Goal: Task Accomplishment & Management: Use online tool/utility

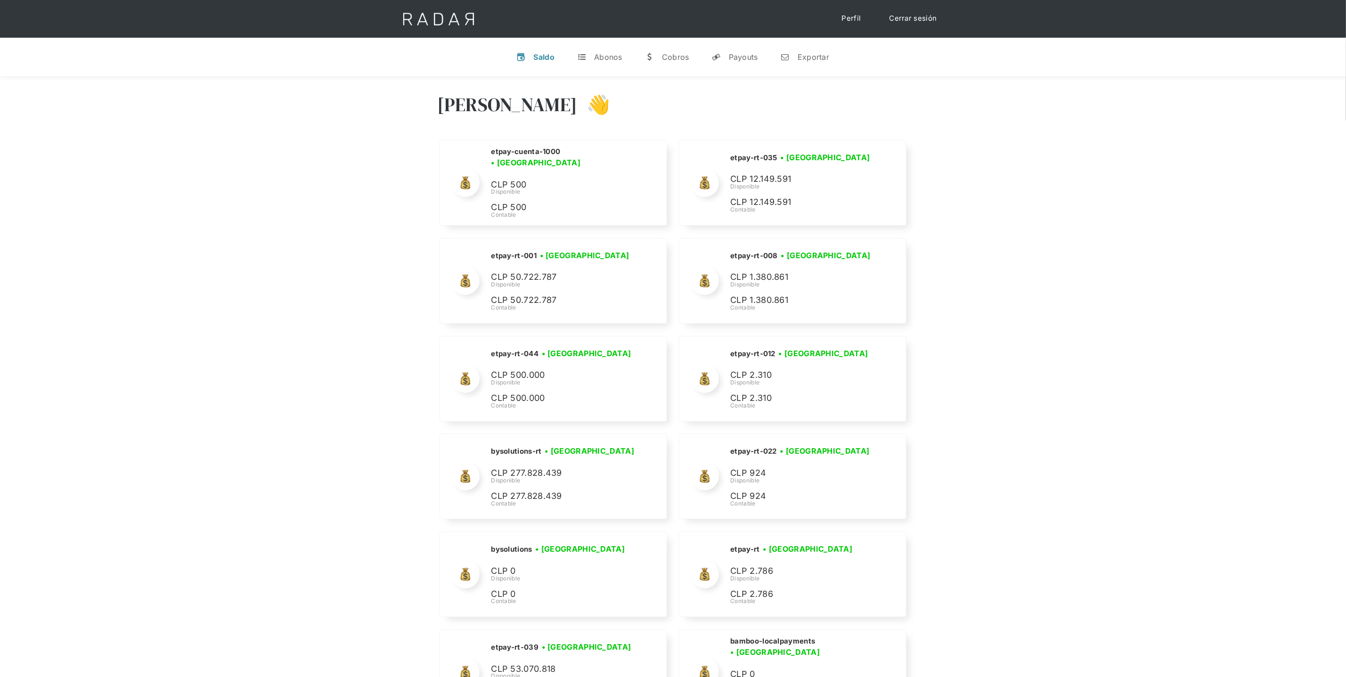
scroll to position [4342, 0]
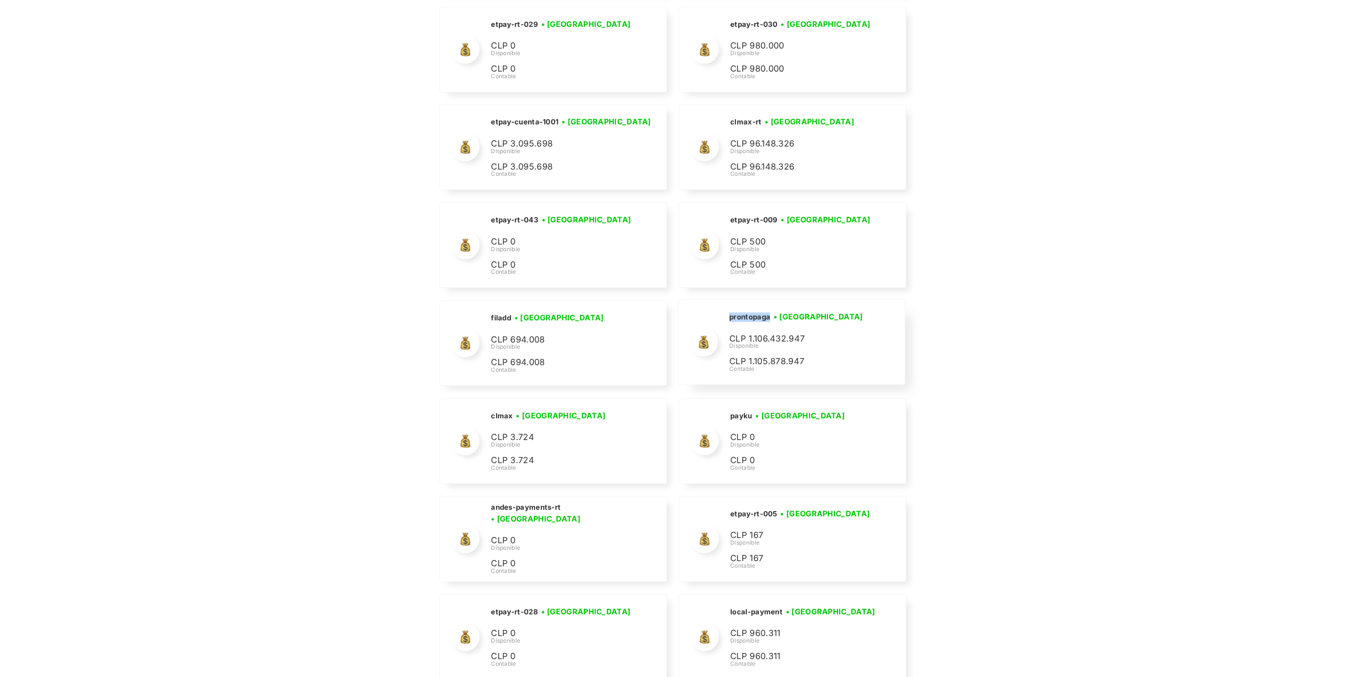
drag, startPoint x: 772, startPoint y: 338, endPoint x: 725, endPoint y: 338, distance: 47.1
click at [725, 338] on div "prontopaga • Conectada • Desconectada CLP 1.106.432.947 Disponible CLP 1.105.87…" at bounding box center [791, 342] width 226 height 85
copy h2 "prontopaga"
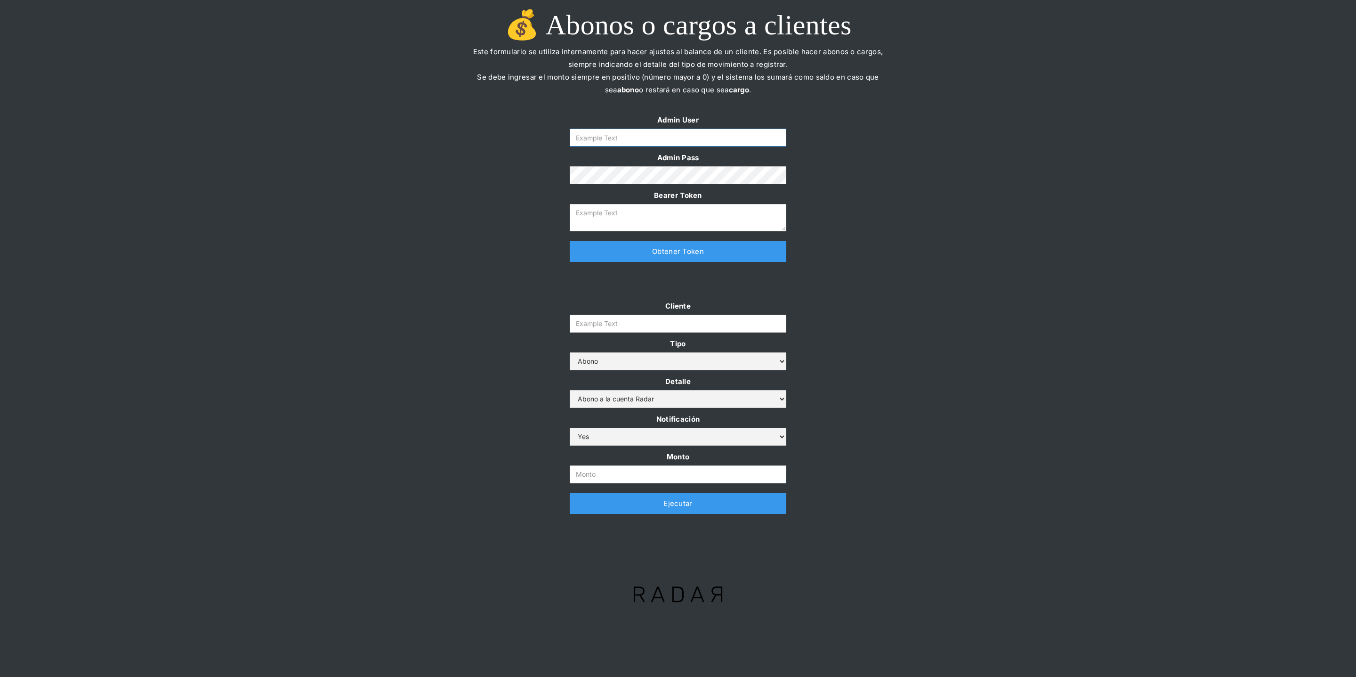
click at [659, 142] on input "Form" at bounding box center [678, 138] width 217 height 18
type input "daniela@somosradar.com"
click at [641, 253] on link "Obtener Token" at bounding box center [678, 251] width 217 height 21
type textarea "eyJhbGciOiJSUzI1NiIsInR5cCI6IkpXVCJ9.eyJkYXRhIjp7ImlkIjoiZGFuaWVsYUBzb21vc3JhZG…"
click at [606, 317] on input "Cliente" at bounding box center [678, 324] width 217 height 18
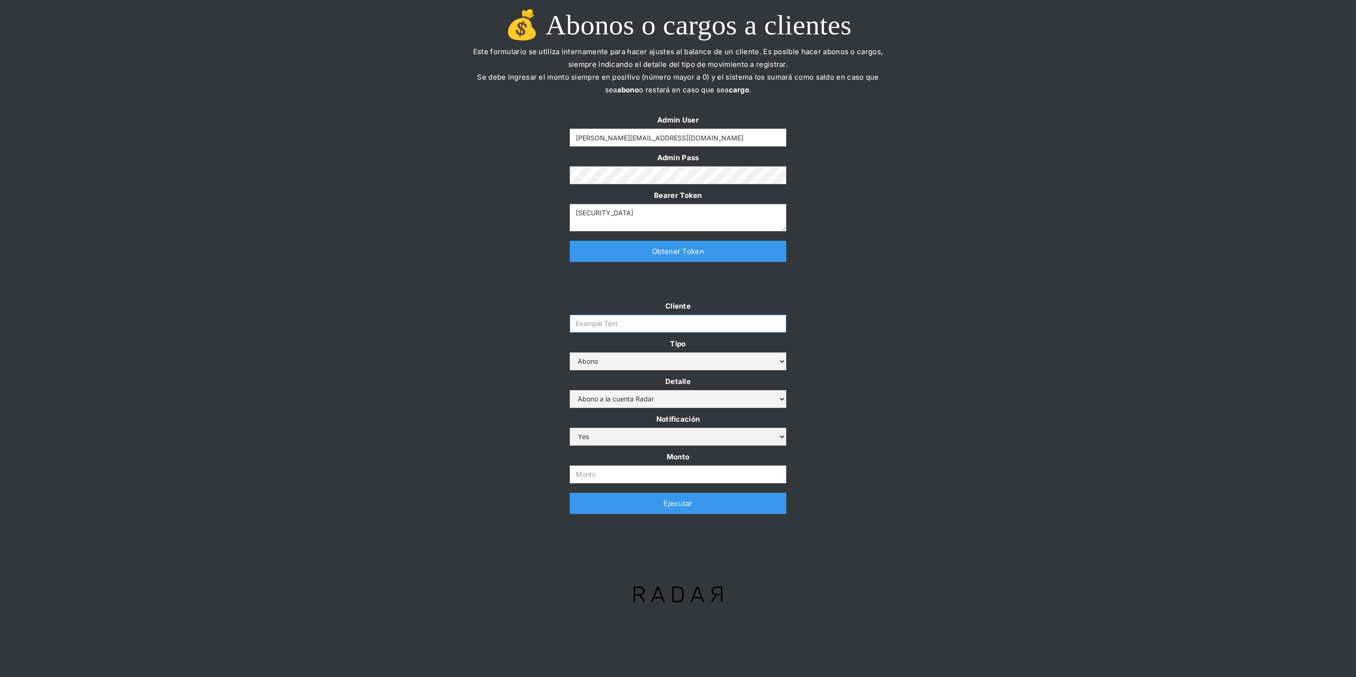
paste input "prontopaga"
type input "prontopaga"
click at [590, 477] on input "Monto" at bounding box center [678, 474] width 217 height 18
paste input "$1,000,000,000"
type input "1.000.000.000"
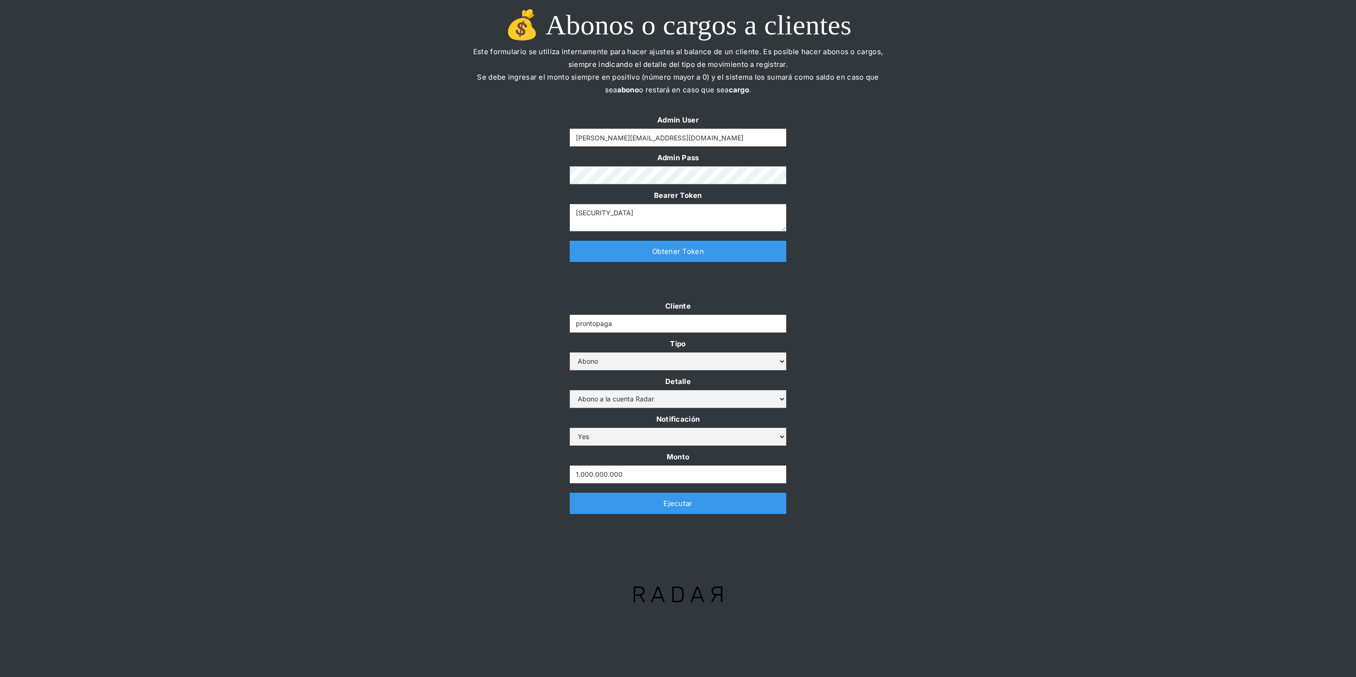
click at [533, 454] on div "Cliente prontopaga Tipo Abono Cargo Detalle Abono a la cuenta Radar Devolución …" at bounding box center [678, 412] width 1356 height 224
click at [584, 506] on link "Ejecutar" at bounding box center [678, 503] width 217 height 21
